Goal: Task Accomplishment & Management: Use online tool/utility

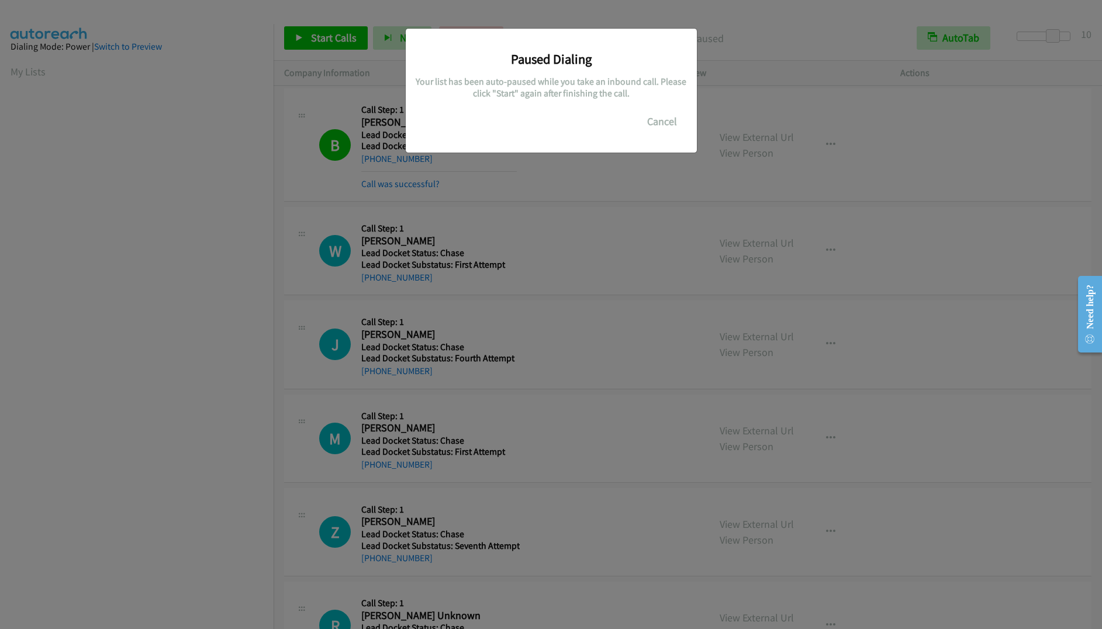
scroll to position [17, 0]
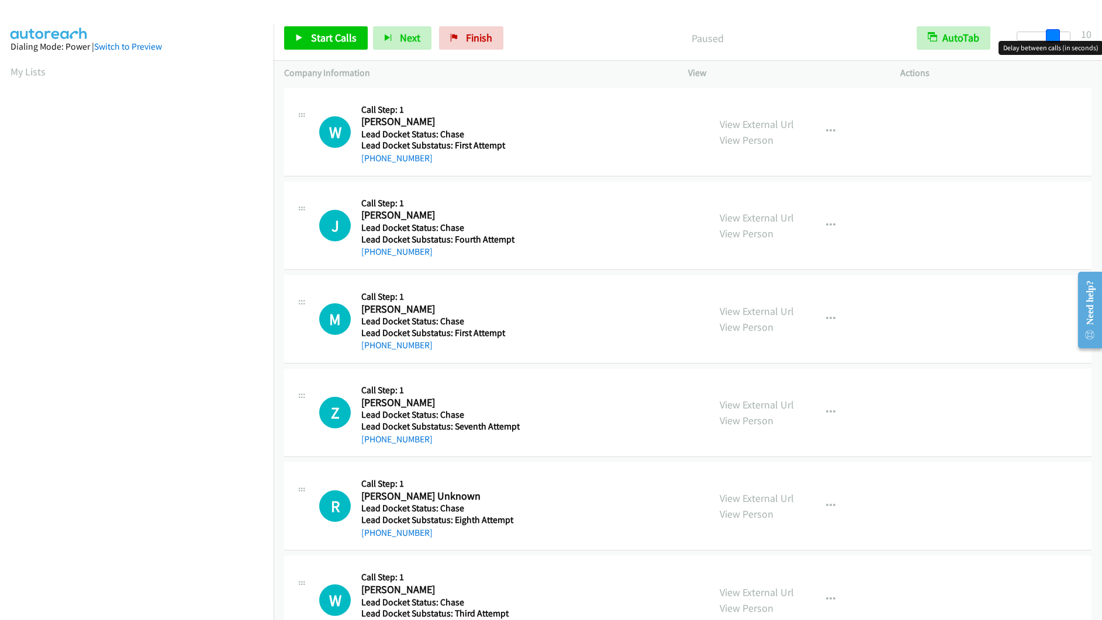
drag, startPoint x: 1029, startPoint y: 39, endPoint x: 1063, endPoint y: 36, distance: 34.1
click at [1063, 36] on div at bounding box center [1044, 36] width 54 height 9
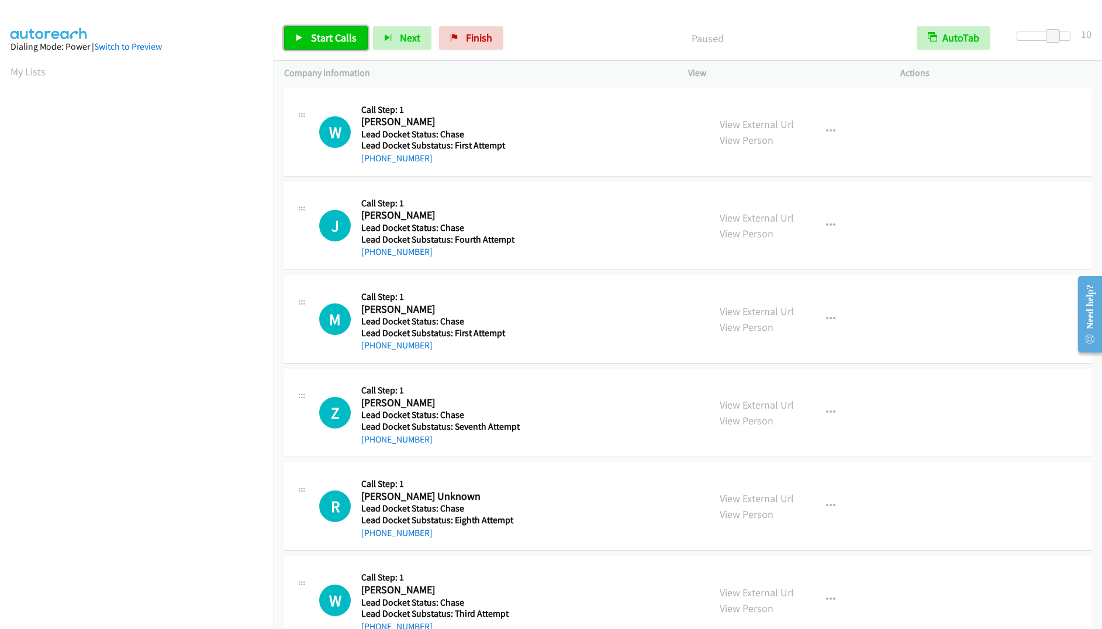
click at [324, 40] on span "Start Calls" at bounding box center [334, 37] width 46 height 13
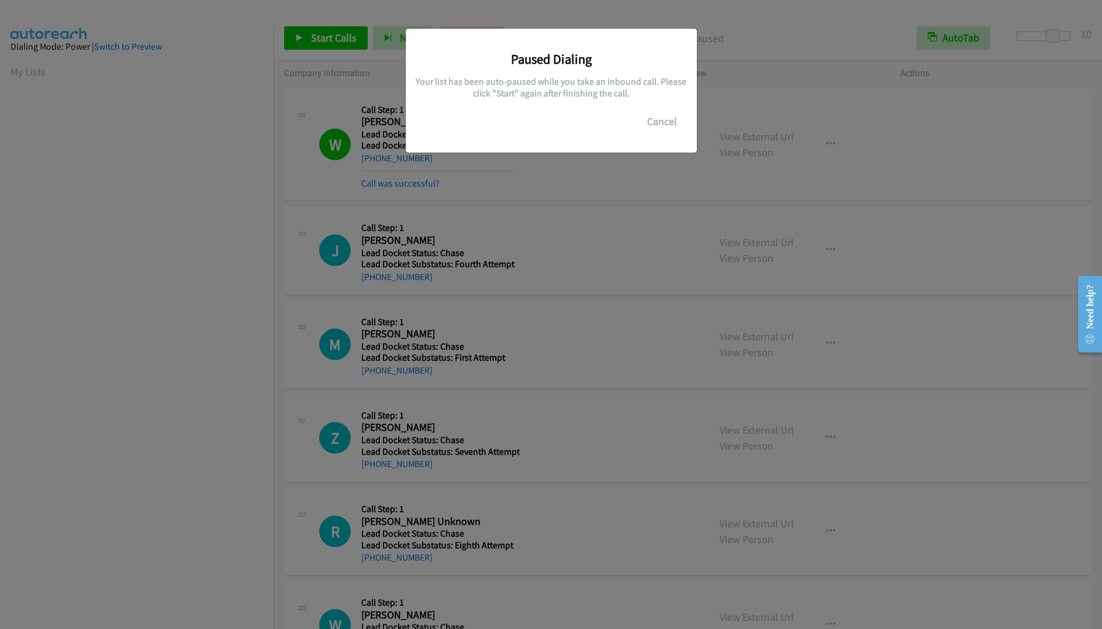
scroll to position [2, 0]
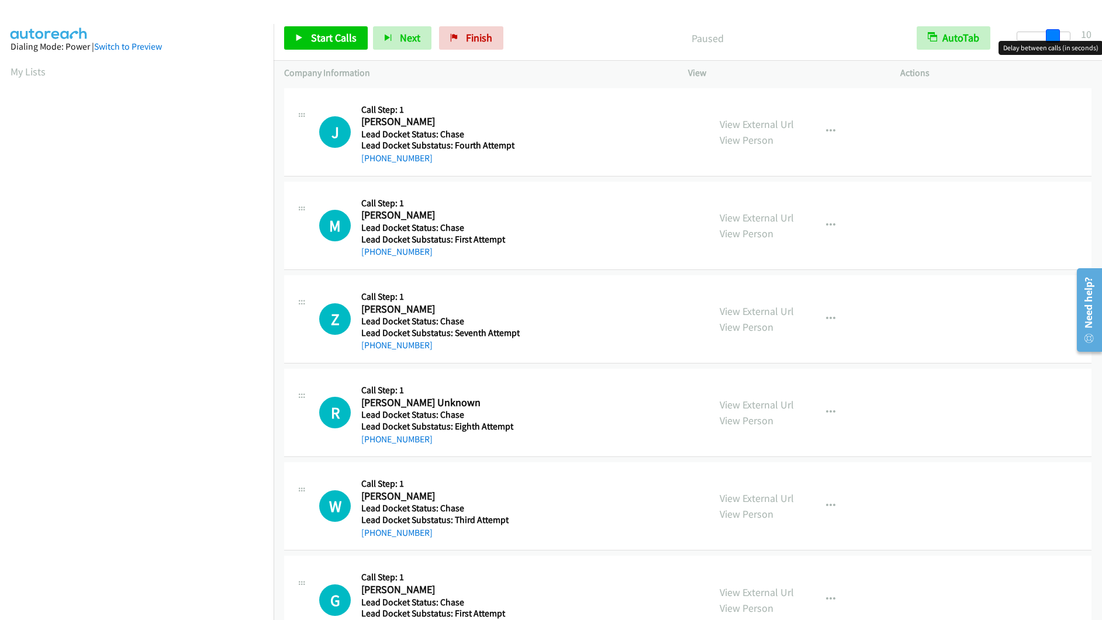
drag, startPoint x: 1025, startPoint y: 36, endPoint x: 1060, endPoint y: 36, distance: 35.1
click at [1060, 36] on div at bounding box center [1044, 36] width 54 height 9
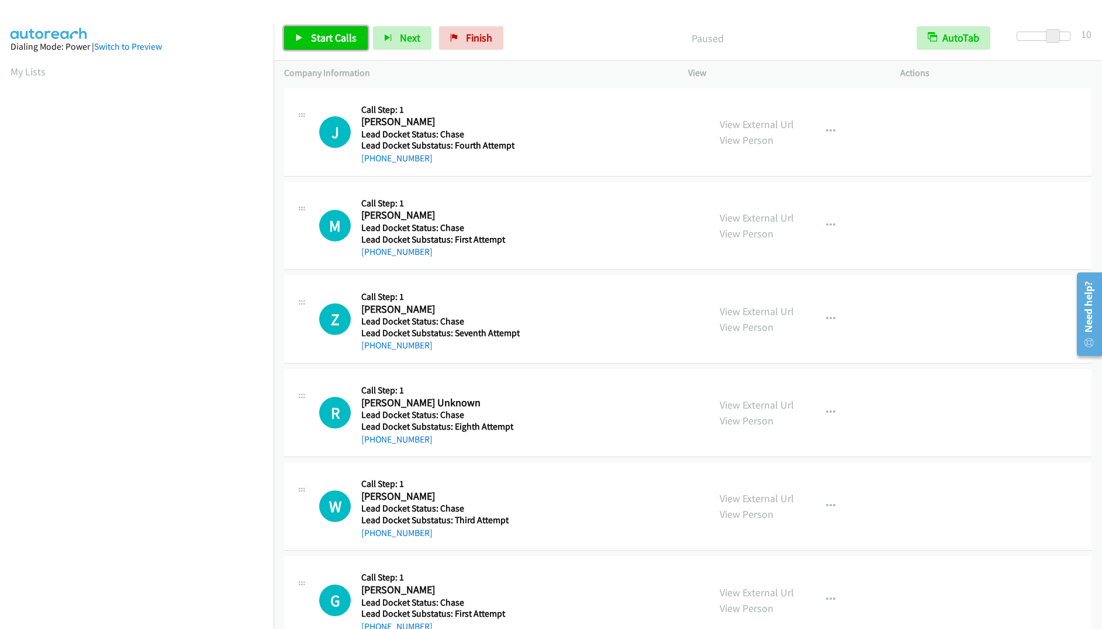
click at [349, 36] on span "Start Calls" at bounding box center [334, 37] width 46 height 13
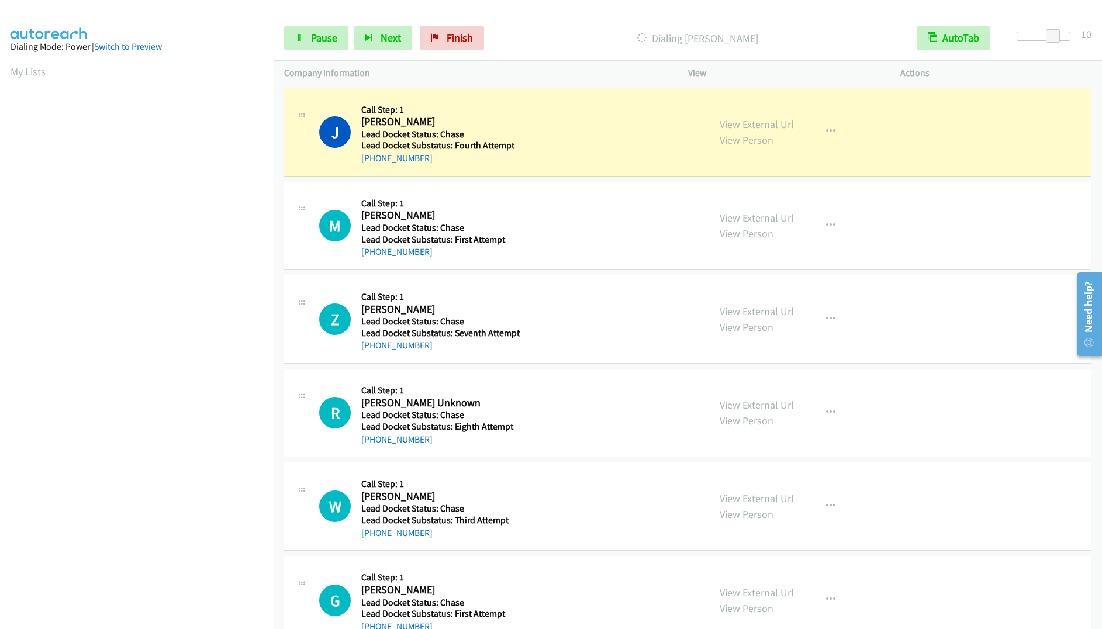
scroll to position [2, 0]
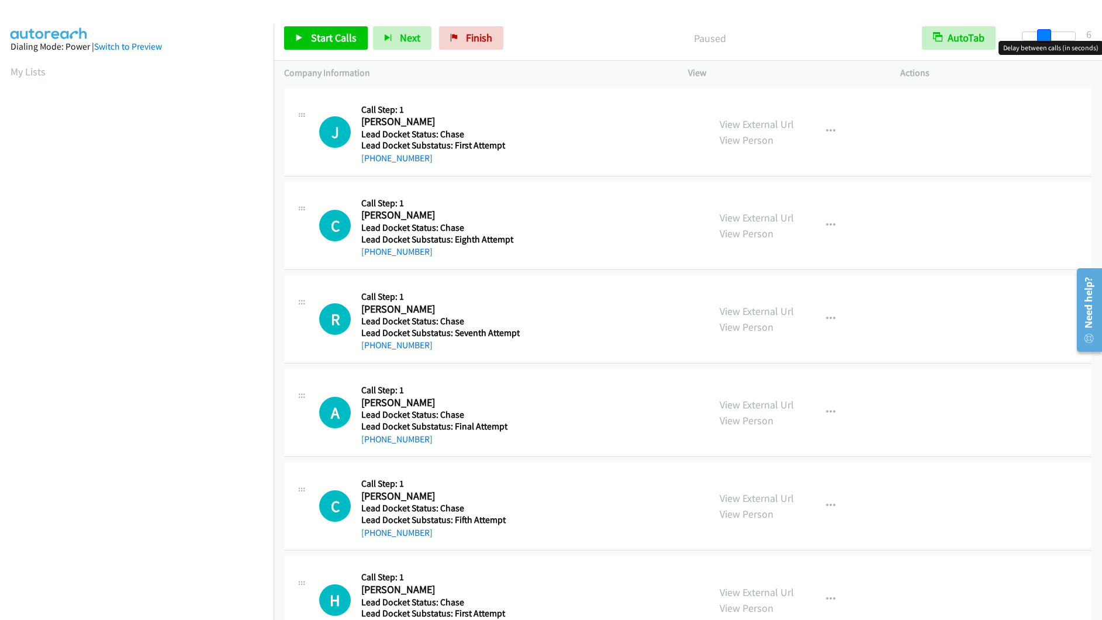
click at [1044, 35] on div at bounding box center [1049, 36] width 54 height 9
click at [1048, 33] on span at bounding box center [1044, 36] width 14 height 14
click at [1050, 33] on span at bounding box center [1044, 36] width 14 height 14
click at [1055, 33] on div at bounding box center [1049, 36] width 54 height 9
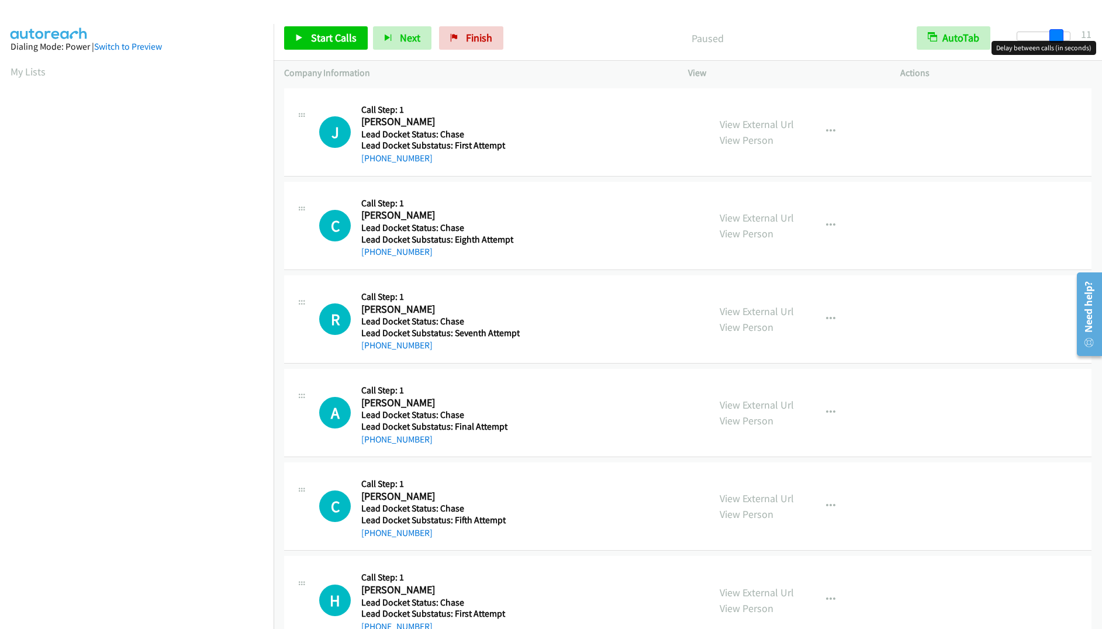
click at [1063, 34] on div at bounding box center [1044, 36] width 54 height 9
click at [1050, 36] on span at bounding box center [1053, 36] width 14 height 14
click at [336, 43] on span "Start Calls" at bounding box center [334, 37] width 46 height 13
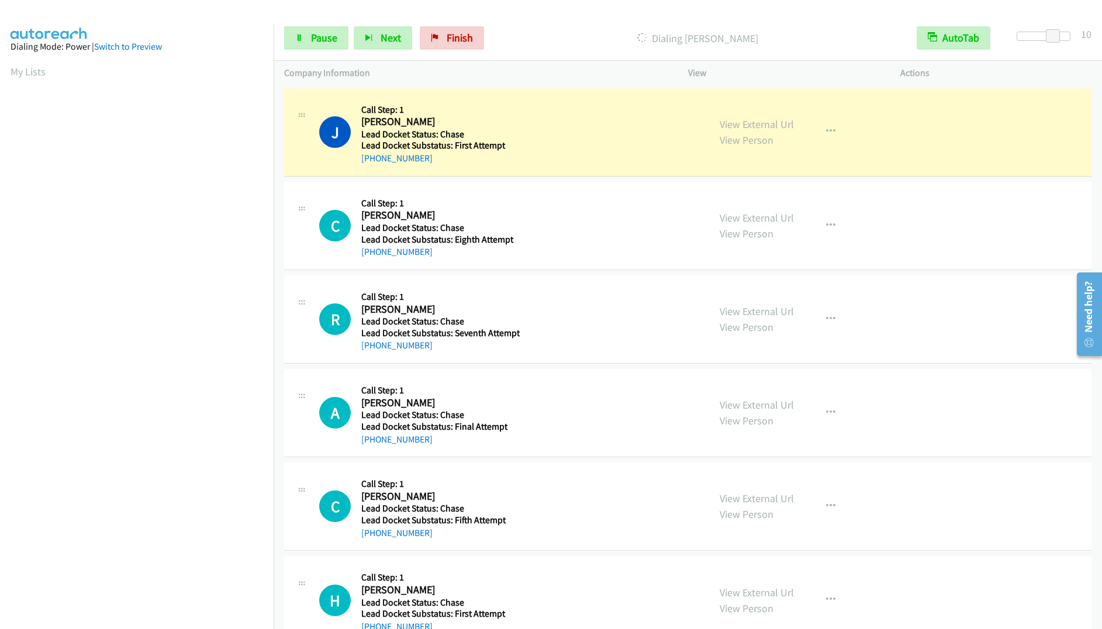
scroll to position [2, 0]
